Goal: Information Seeking & Learning: Understand process/instructions

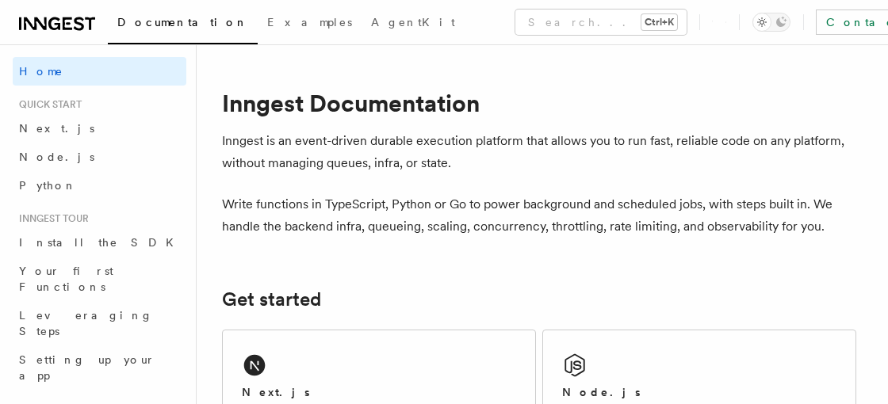
scroll to position [250, 0]
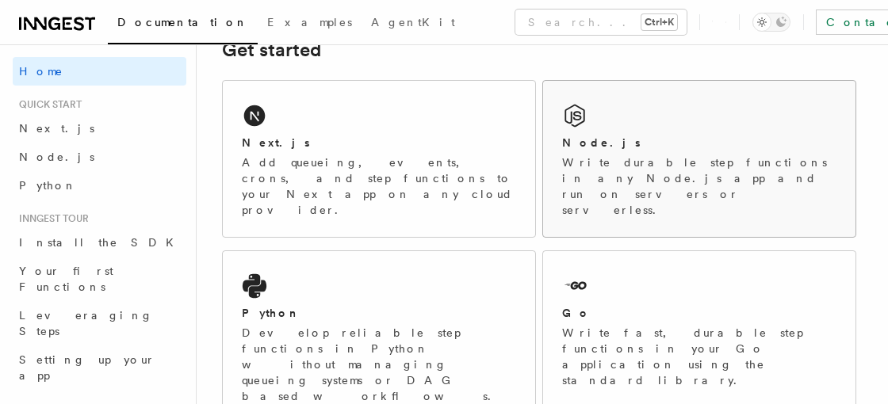
click at [656, 142] on div "Node.js" at bounding box center [699, 143] width 274 height 17
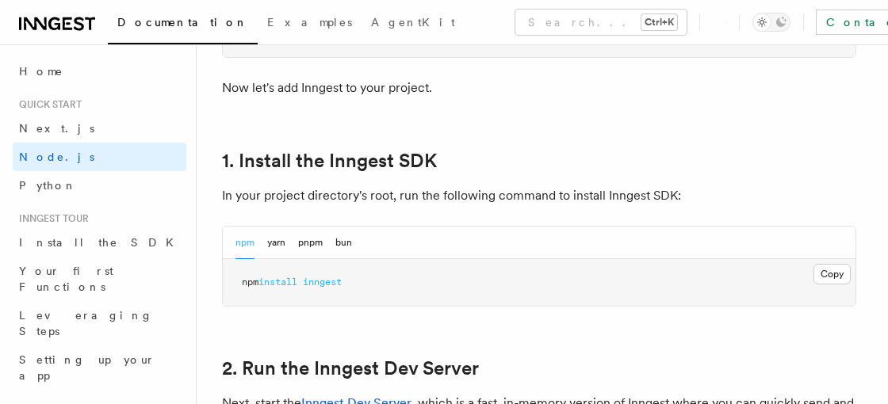
scroll to position [999, 0]
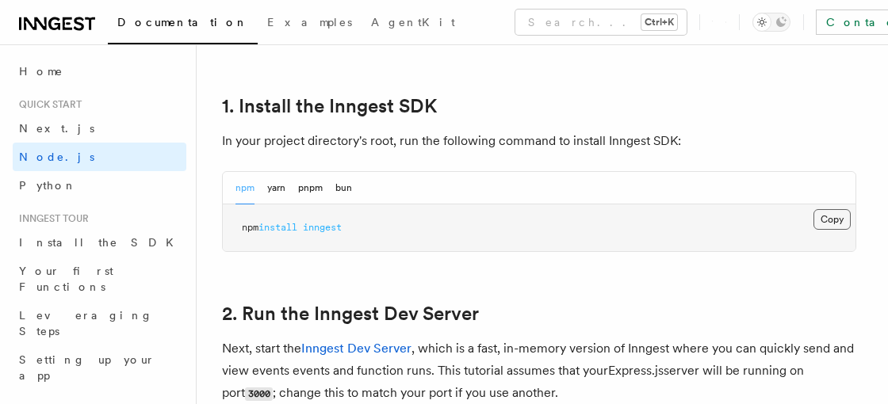
click at [832, 221] on button "Copy Copied" at bounding box center [832, 219] width 37 height 21
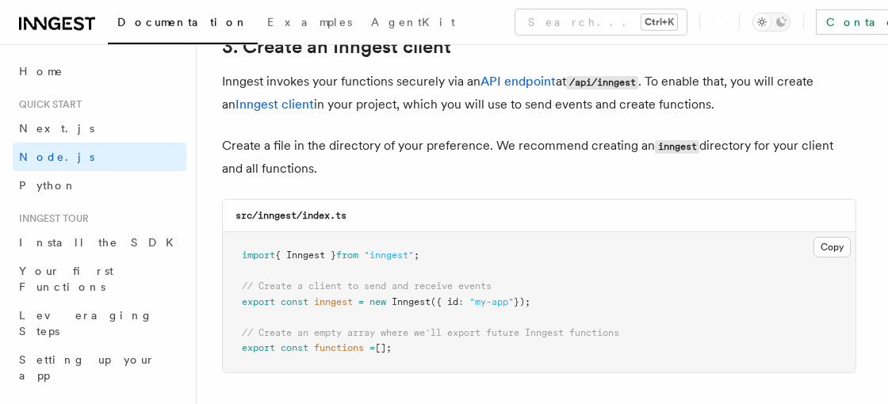
scroll to position [2082, 0]
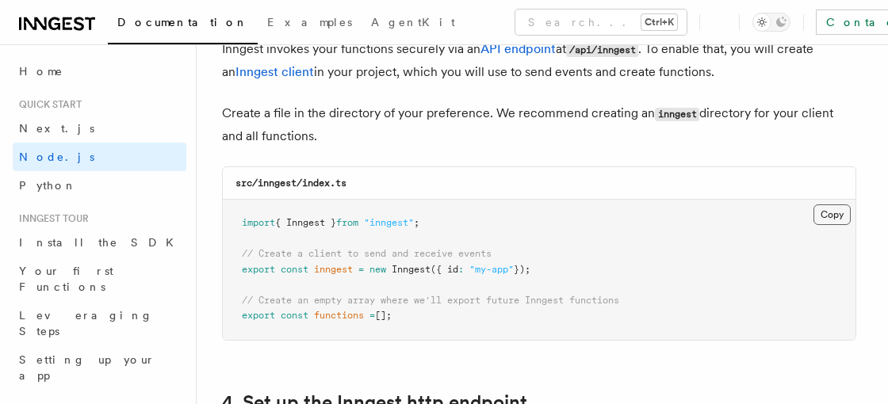
click at [831, 213] on button "Copy Copied" at bounding box center [832, 215] width 37 height 21
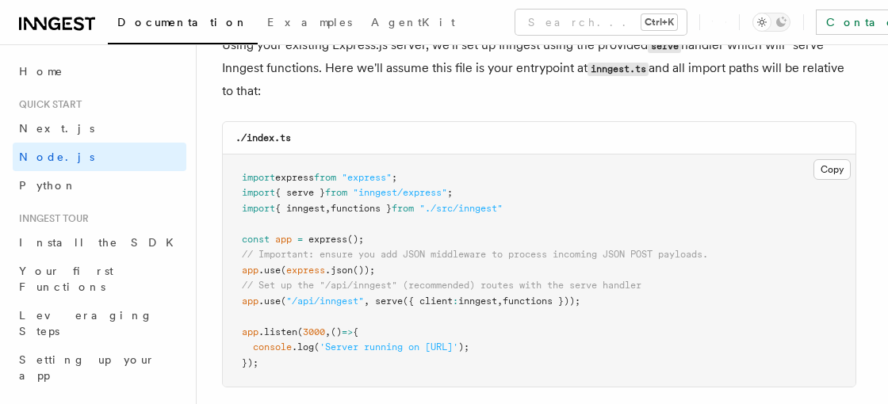
scroll to position [2498, 0]
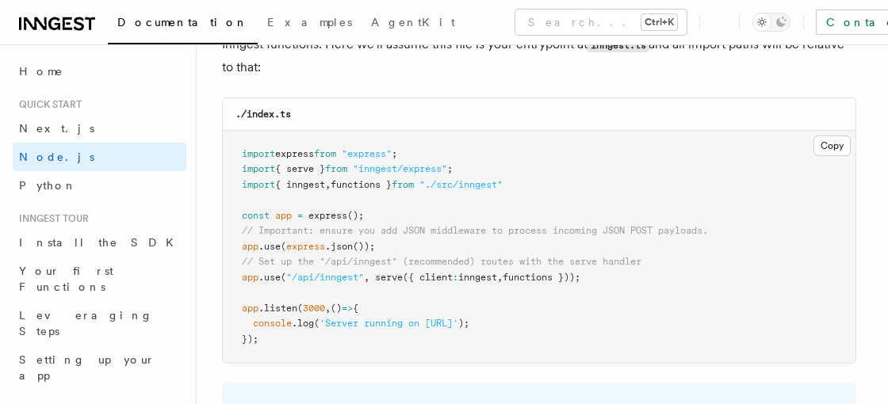
drag, startPoint x: 617, startPoint y: 277, endPoint x: 236, endPoint y: 277, distance: 381.4
click at [236, 277] on pre "import express from "express" ; import { serve } from "inngest/express" ; impor…" at bounding box center [539, 247] width 633 height 233
copy span "app .use ( "/api/inngest" , serve ({ client : inngest , functions }));"
click at [425, 272] on span "({ client" at bounding box center [428, 277] width 50 height 11
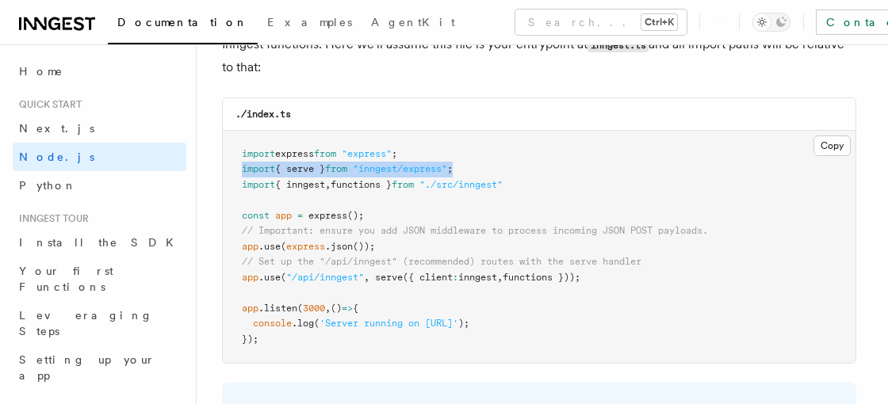
drag, startPoint x: 475, startPoint y: 174, endPoint x: 231, endPoint y: 174, distance: 244.2
click at [231, 174] on pre "import express from "express" ; import { serve } from "inngest/express" ; impor…" at bounding box center [539, 247] width 633 height 233
copy span "import { serve } from "inngest/express" ;"
